Goal: Information Seeking & Learning: Check status

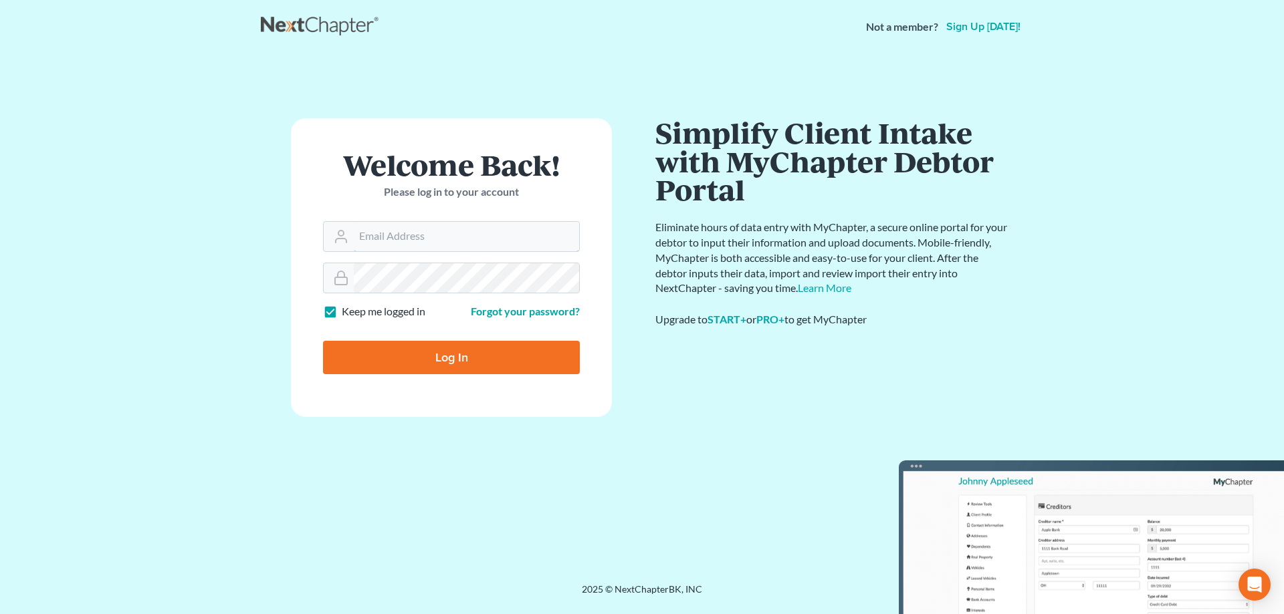
type input "[PERSON_NAME][EMAIL_ADDRESS][DOMAIN_NAME]"
click at [451, 350] on input "Log In" at bounding box center [451, 357] width 257 height 33
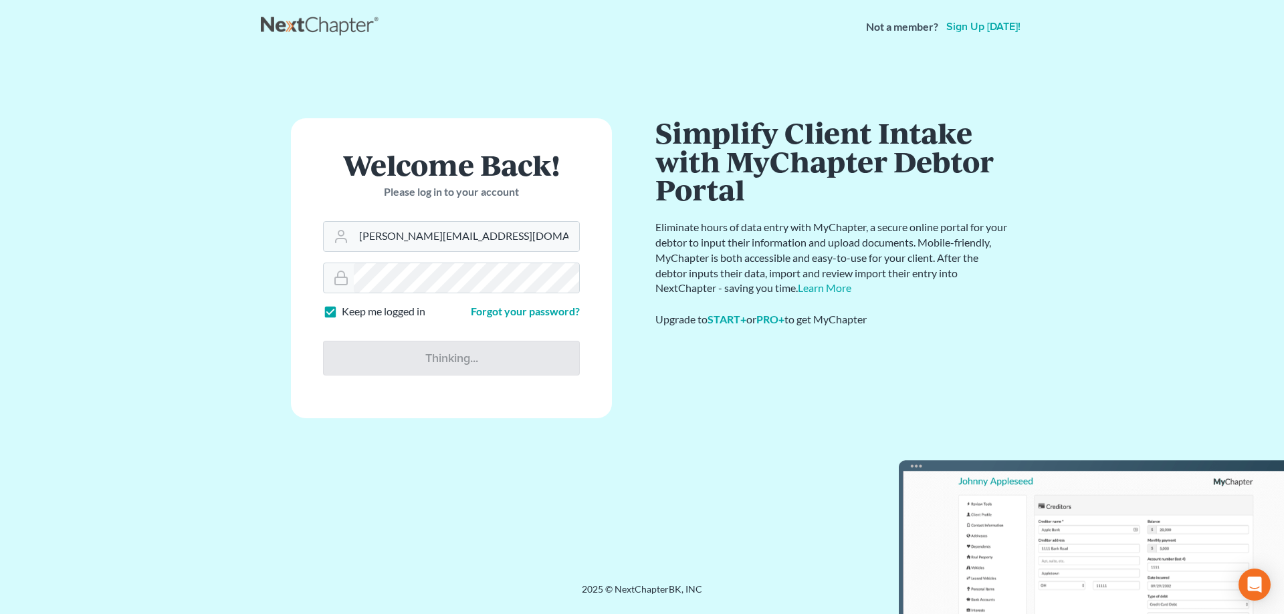
type input "Thinking..."
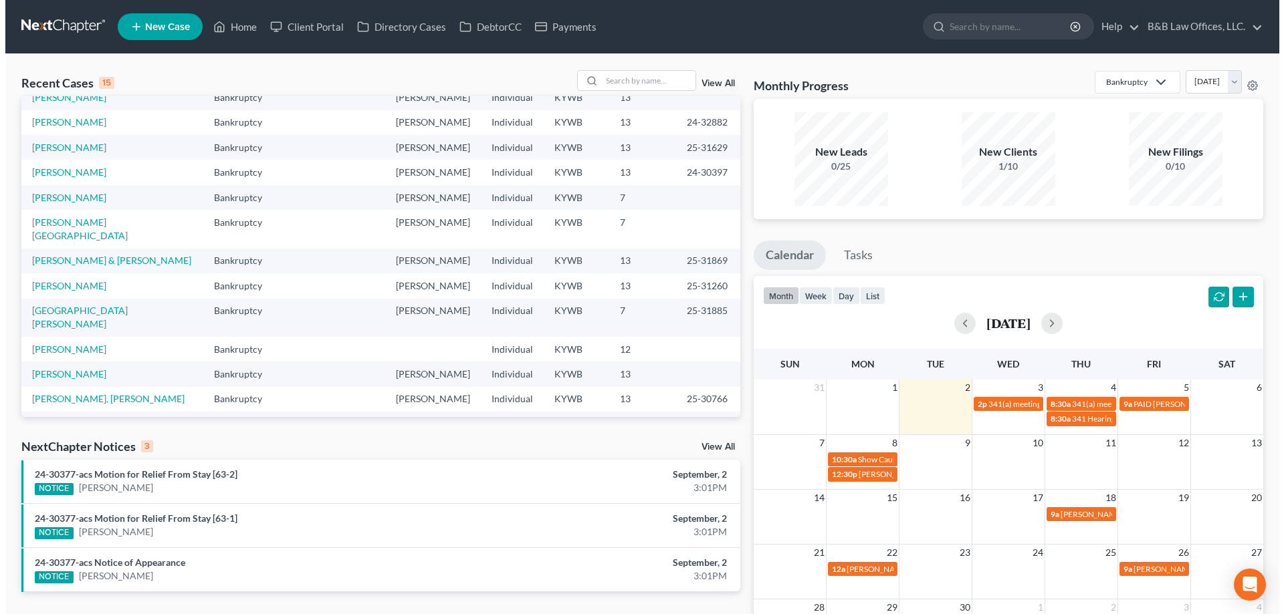
scroll to position [92, 0]
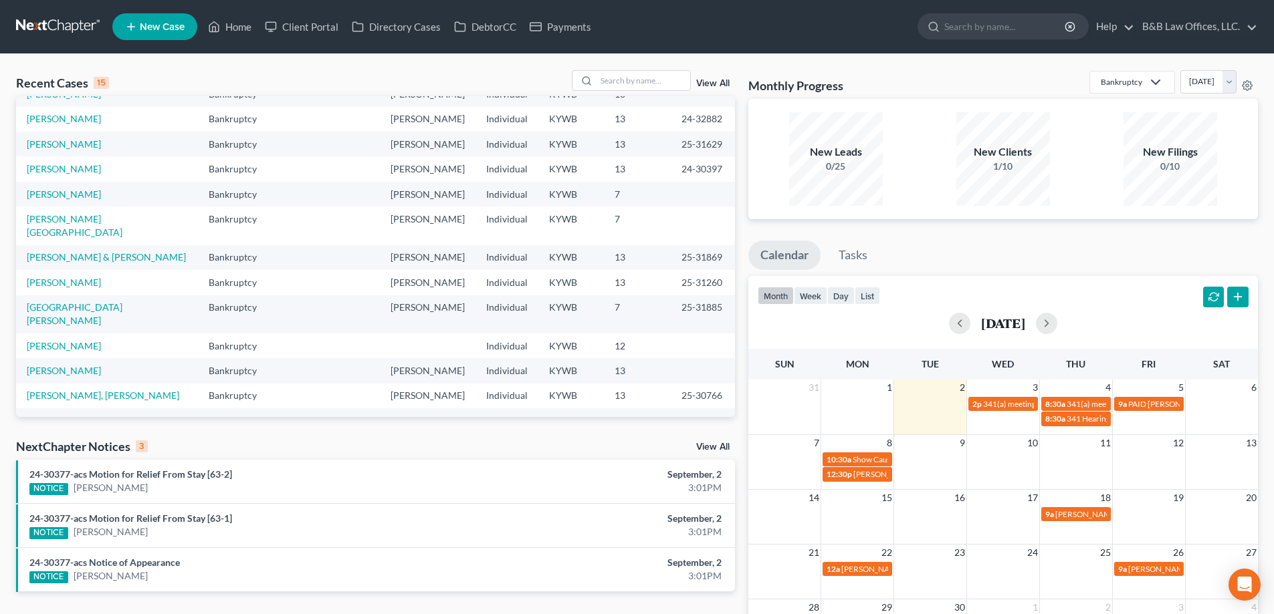
click at [709, 447] on link "View All" at bounding box center [712, 447] width 33 height 9
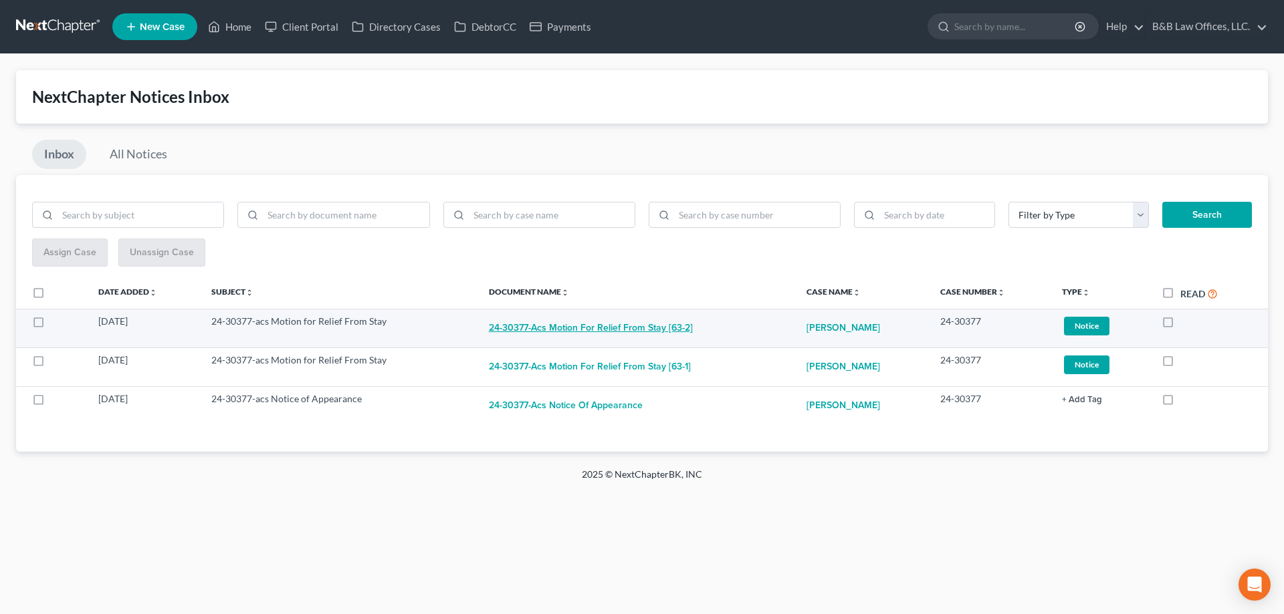
click at [602, 327] on button "24-30377-acs Motion for Relief From Stay [63-2]" at bounding box center [591, 328] width 204 height 27
checkbox input "true"
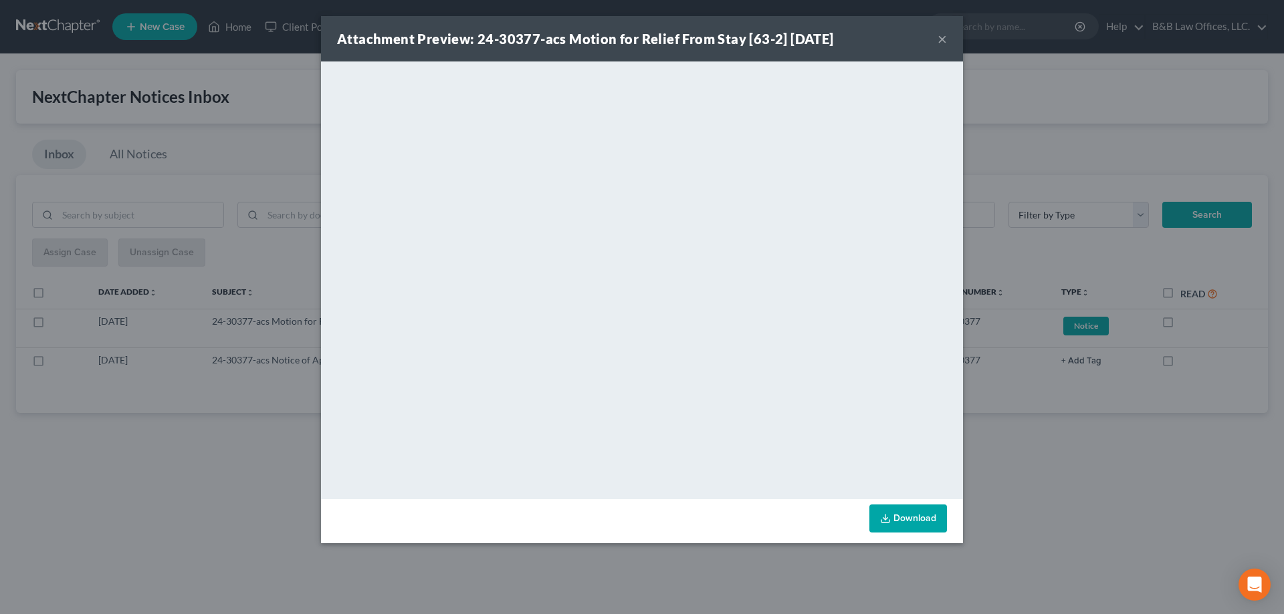
click at [939, 39] on button "×" at bounding box center [941, 39] width 9 height 16
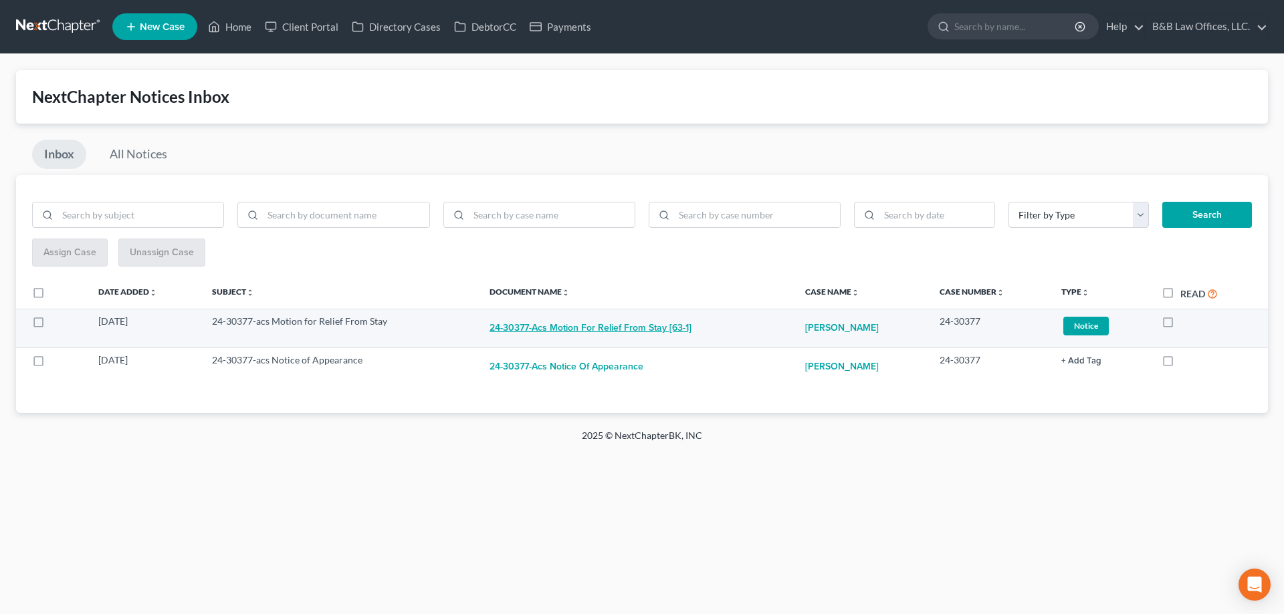
click at [611, 332] on button "24-30377-acs Motion for Relief From Stay [63-1]" at bounding box center [590, 328] width 202 height 27
checkbox input "true"
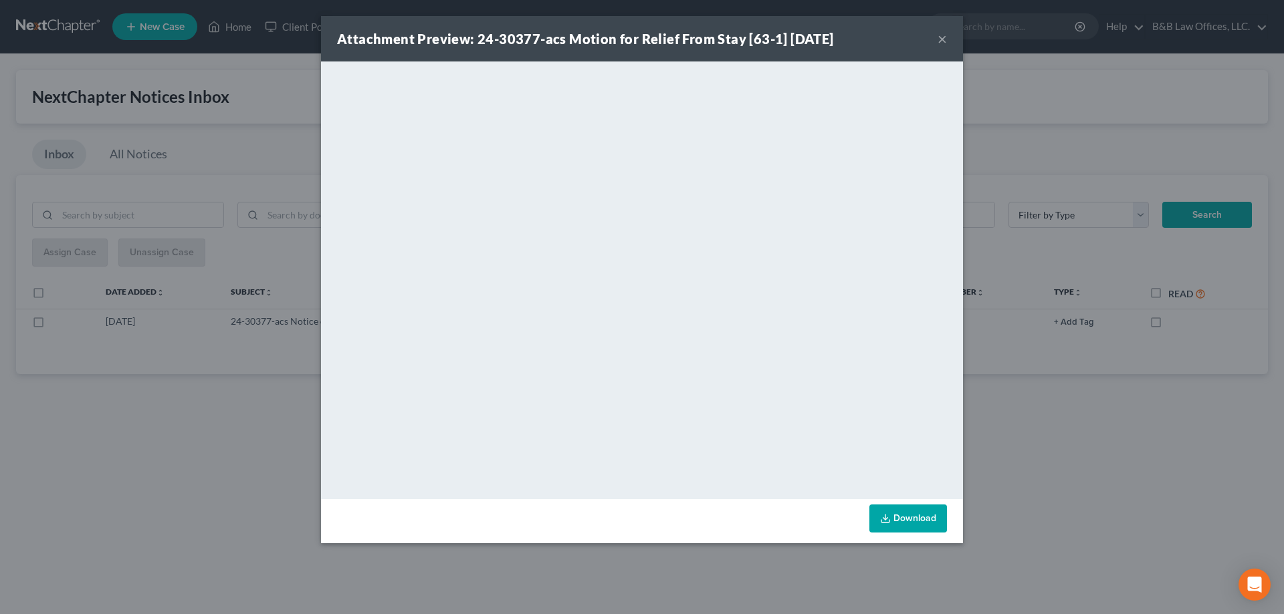
click at [944, 42] on button "×" at bounding box center [941, 39] width 9 height 16
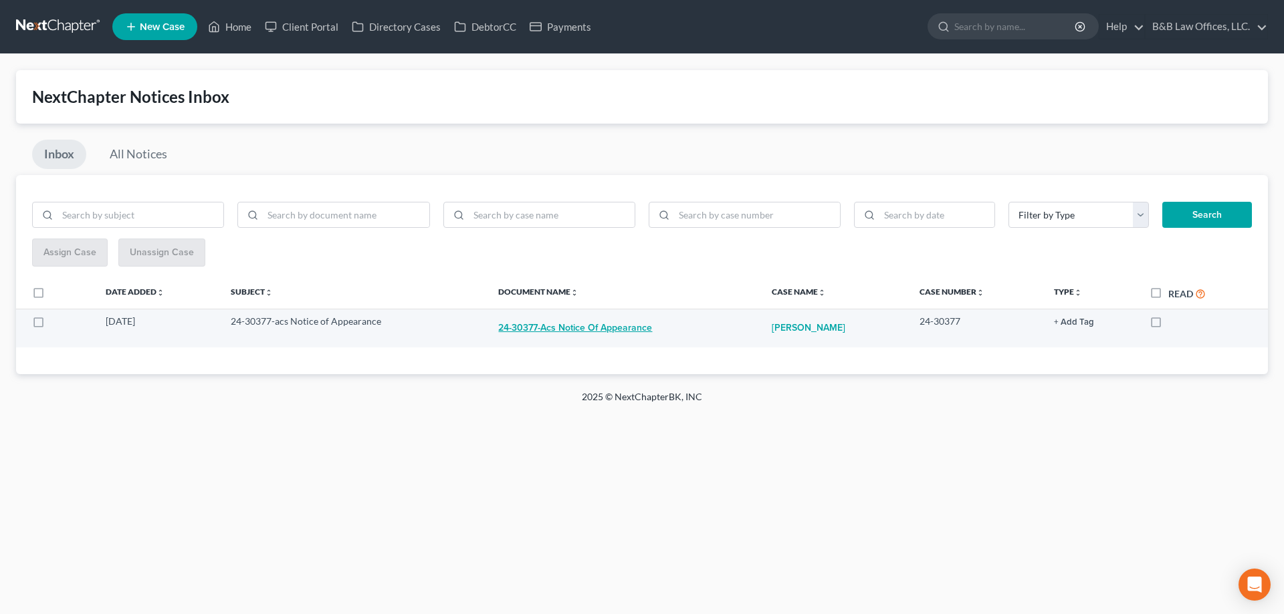
click at [610, 328] on button "24-30377-acs Notice of Appearance" at bounding box center [575, 328] width 154 height 27
checkbox input "true"
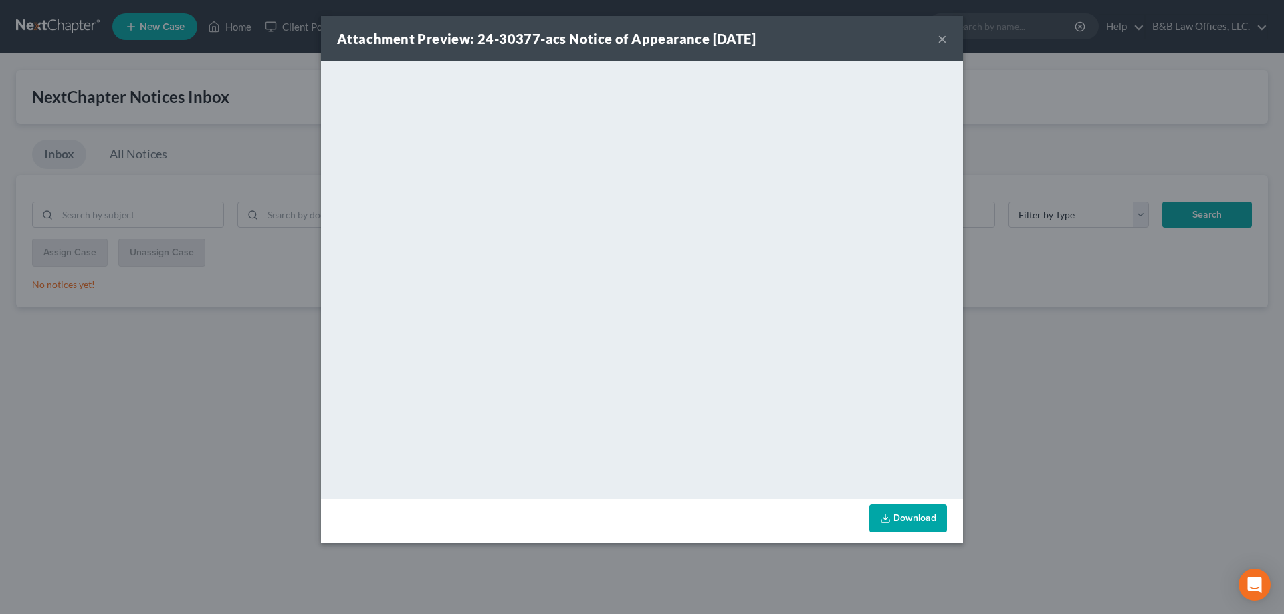
click at [940, 39] on button "×" at bounding box center [941, 39] width 9 height 16
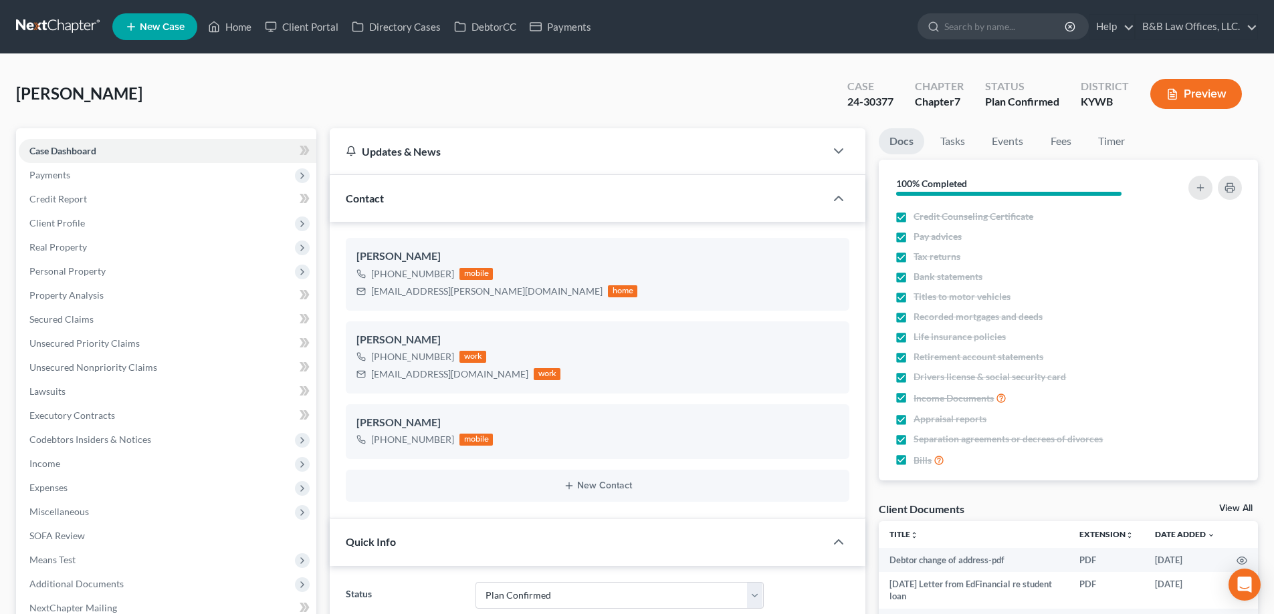
select select "13"
select select "2"
select select "0"
